Goal: Task Accomplishment & Management: Use online tool/utility

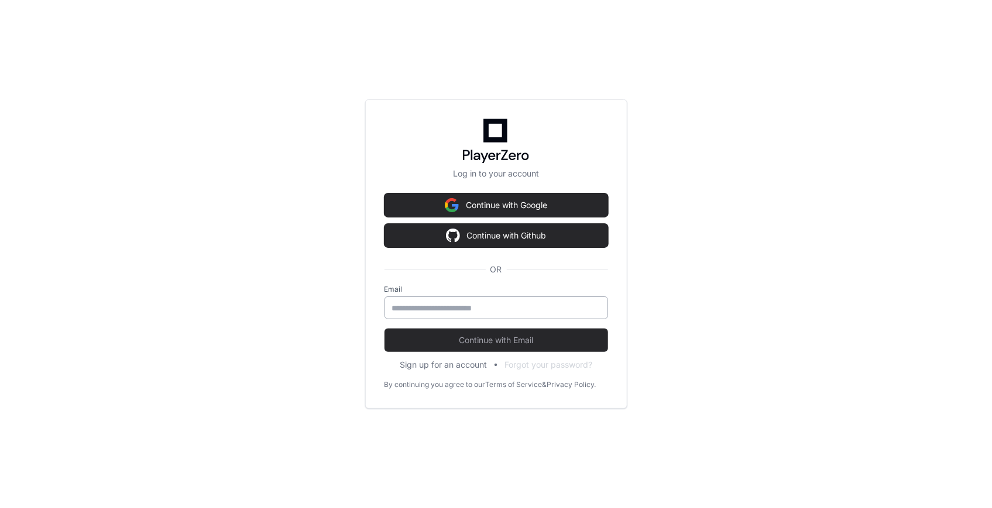
click at [459, 301] on div at bounding box center [495, 308] width 223 height 23
click at [460, 306] on input "email" at bounding box center [496, 308] width 208 height 12
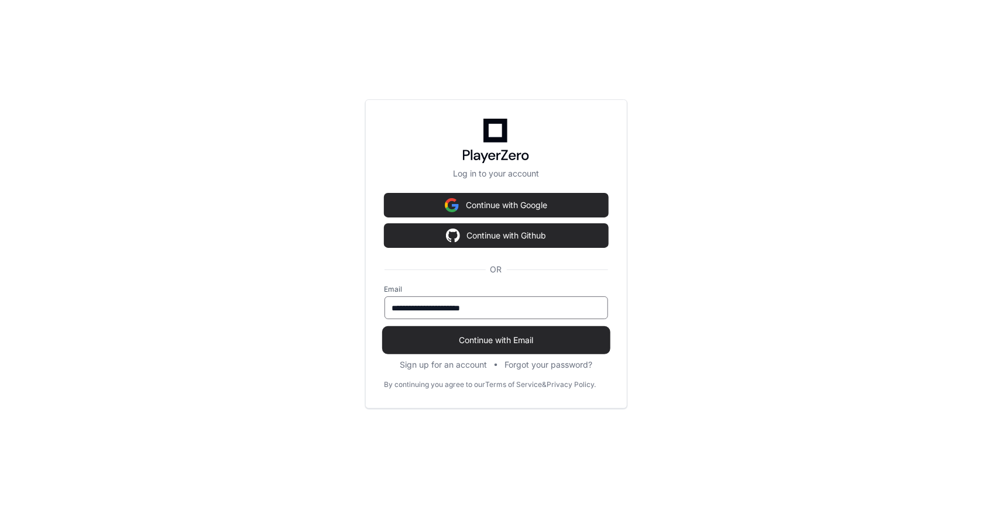
type input "**********"
drag, startPoint x: 499, startPoint y: 328, endPoint x: 498, endPoint y: 339, distance: 11.2
click at [500, 329] on button "Continue with Email" at bounding box center [495, 340] width 223 height 23
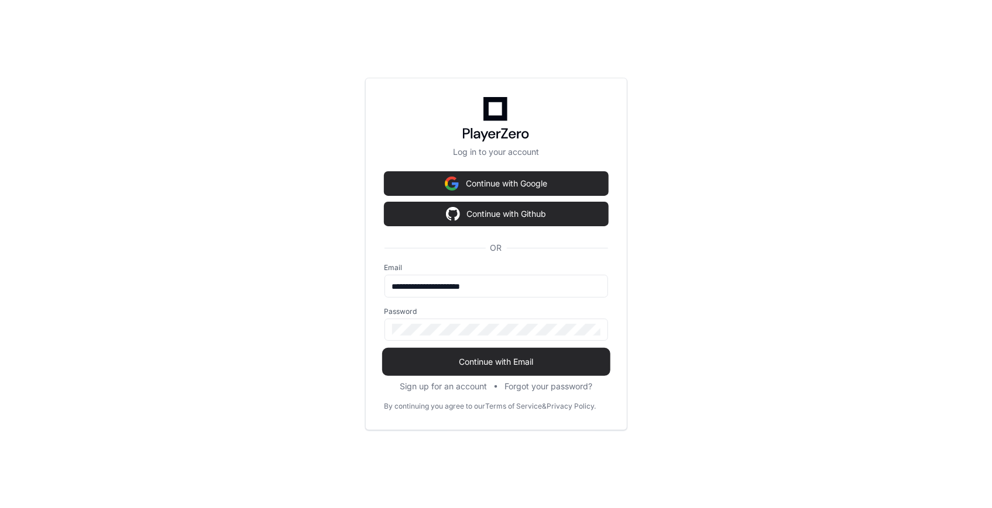
click at [411, 367] on span "Continue with Email" at bounding box center [495, 362] width 223 height 12
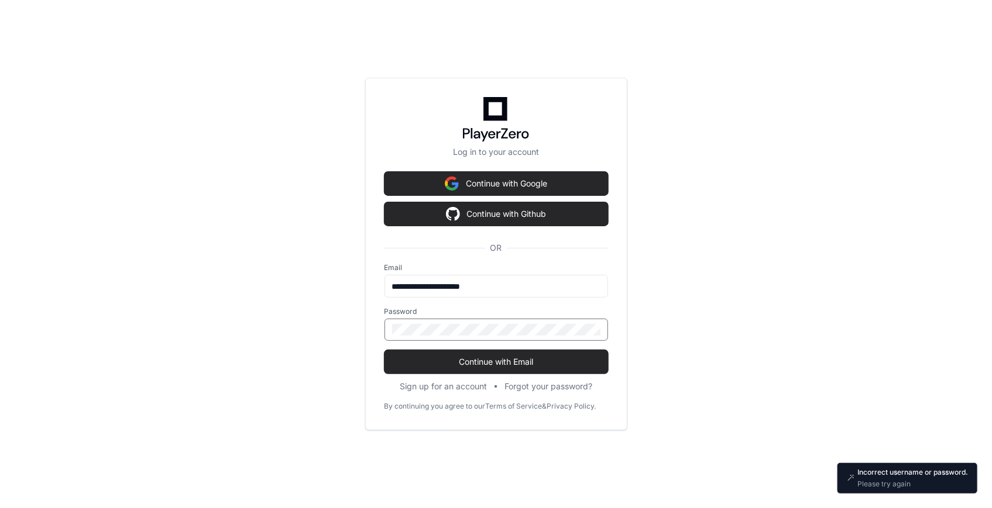
click at [294, 333] on div "**********" at bounding box center [496, 254] width 992 height 508
click at [384, 350] on button "Continue with Email" at bounding box center [495, 361] width 223 height 23
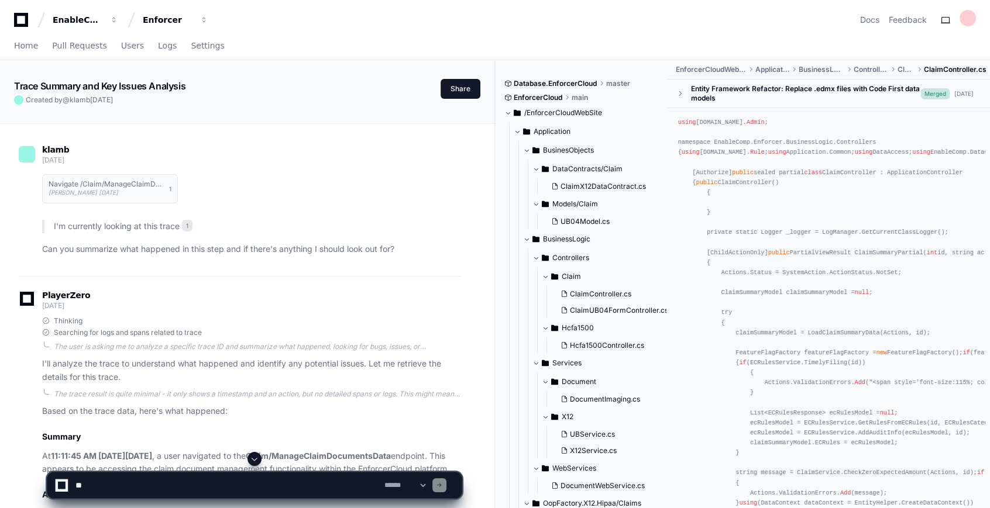
click at [23, 20] on icon at bounding box center [20, 20] width 23 height 14
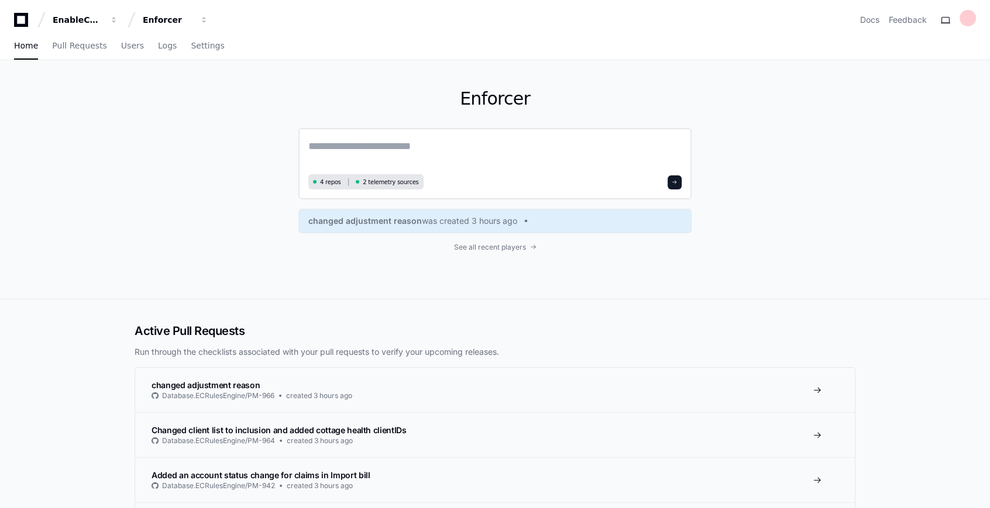
click at [349, 152] on textarea at bounding box center [494, 154] width 373 height 33
click at [376, 138] on textarea at bounding box center [494, 154] width 373 height 33
type textarea "*"
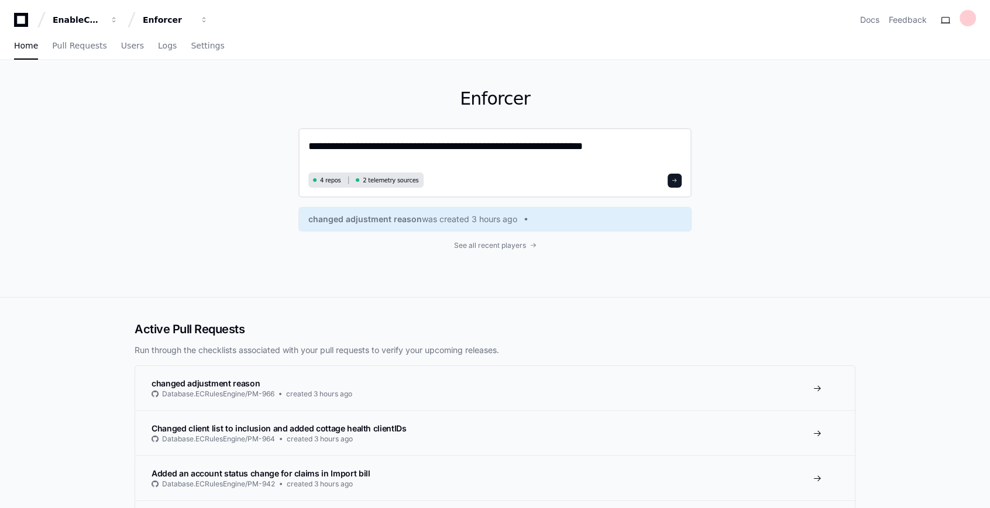
type textarea "**********"
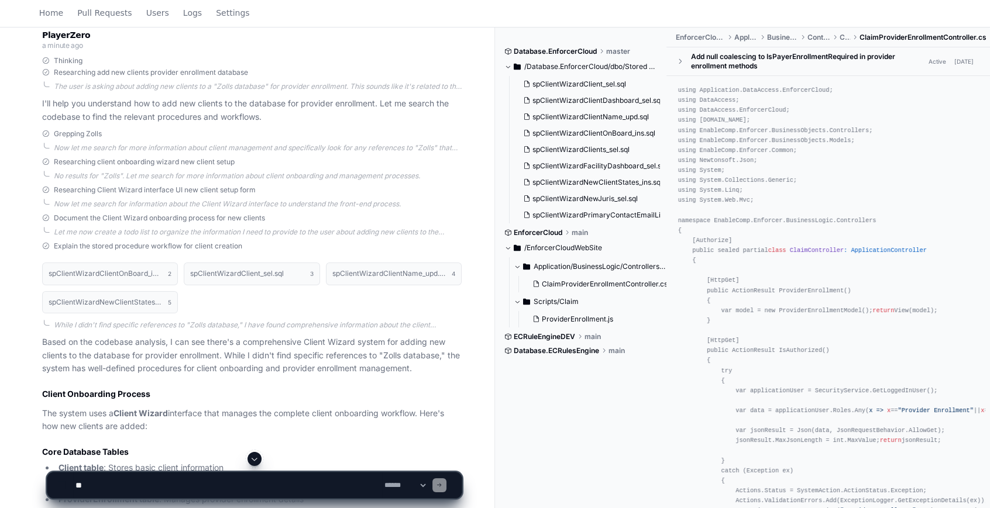
scroll to position [243, 0]
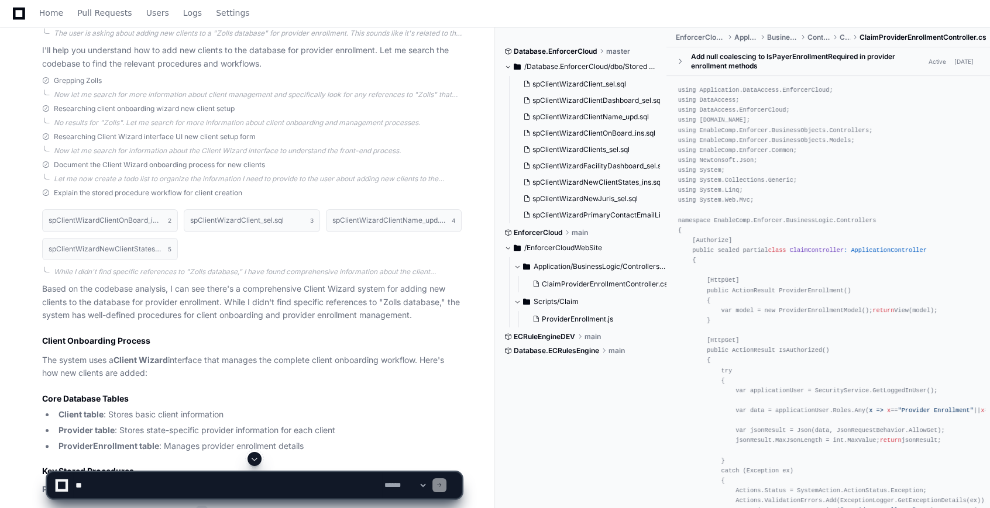
click at [205, 367] on p "The system uses a Client Wizard interface that manages the complete client onbo…" at bounding box center [251, 367] width 419 height 27
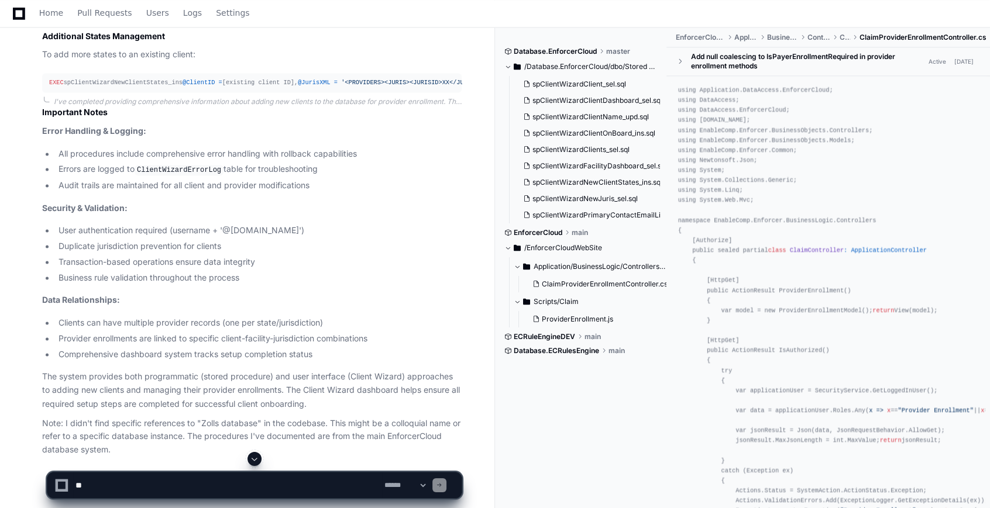
scroll to position [2423, 0]
